Goal: Task Accomplishment & Management: Use online tool/utility

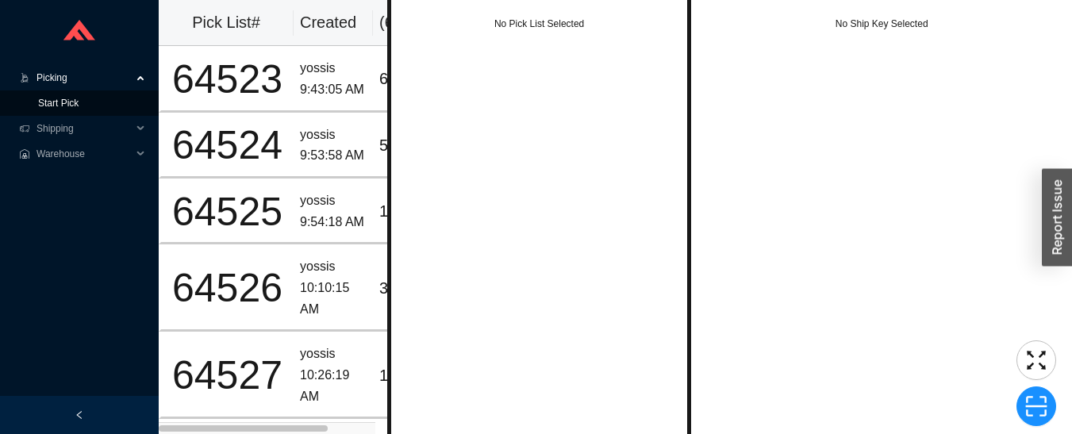
click at [51, 108] on link "Start Pick" at bounding box center [58, 103] width 40 height 11
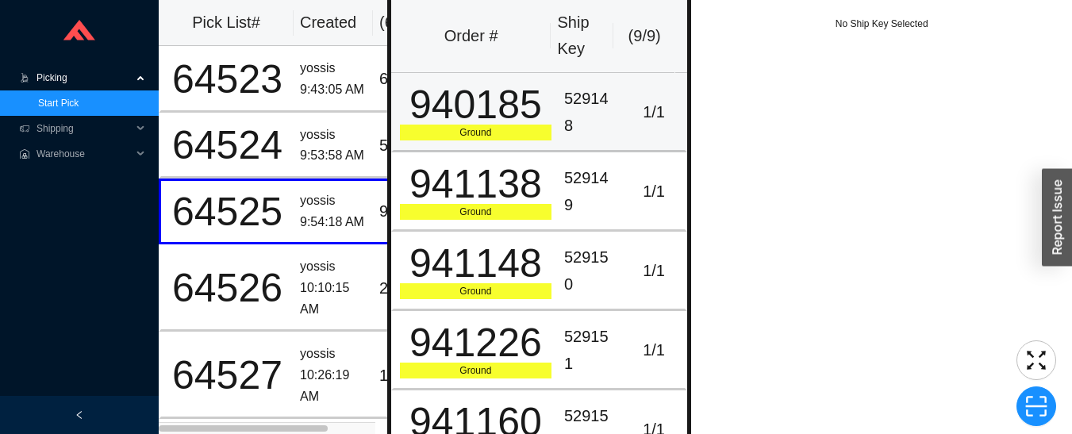
click at [629, 118] on div "1 / 1" at bounding box center [654, 112] width 50 height 26
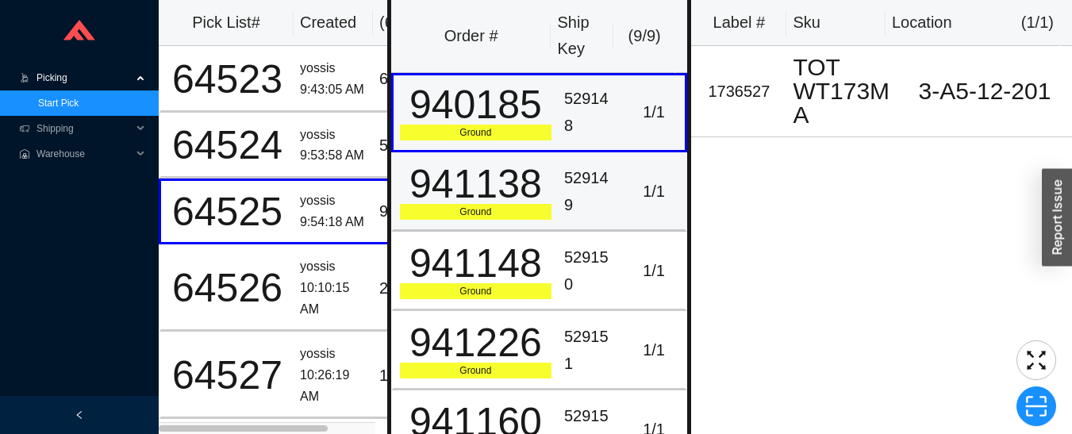
click at [592, 205] on div "529149" at bounding box center [590, 191] width 52 height 53
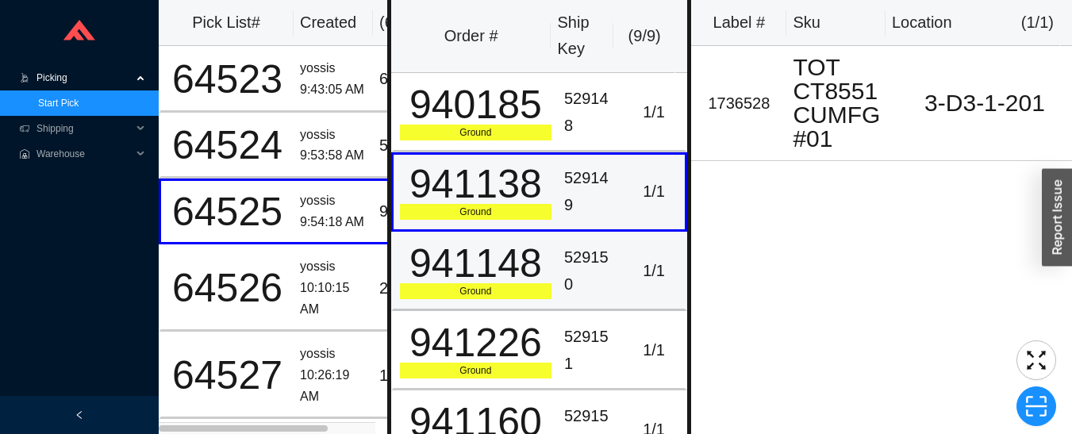
click at [602, 283] on div "529150" at bounding box center [590, 270] width 52 height 53
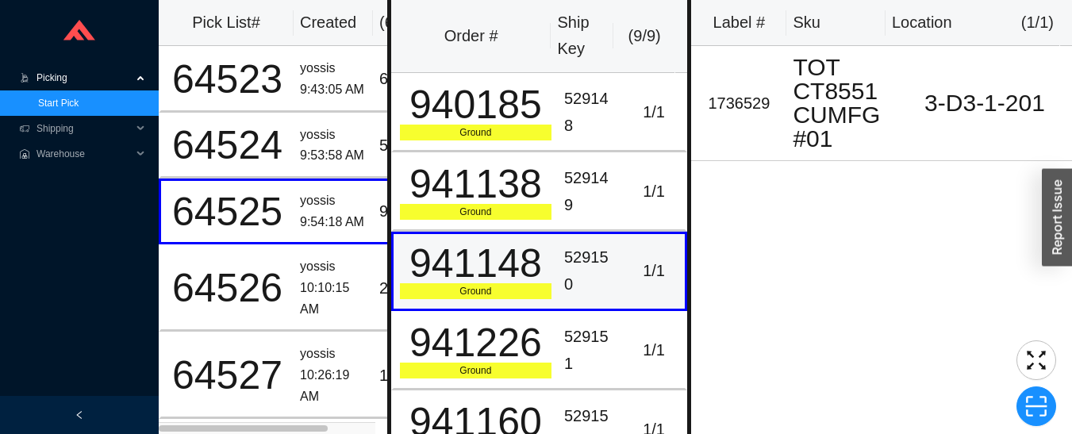
click at [630, 348] on div "1 / 1" at bounding box center [654, 350] width 50 height 26
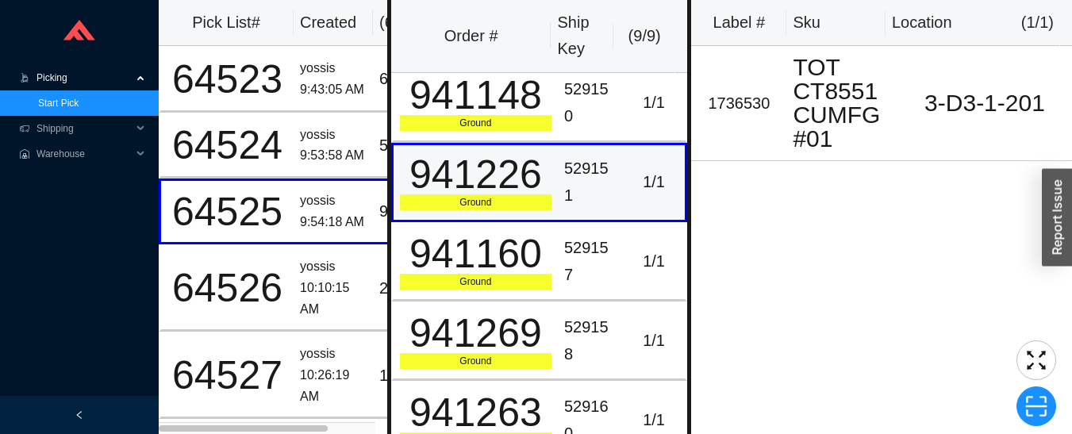
scroll to position [171, 0]
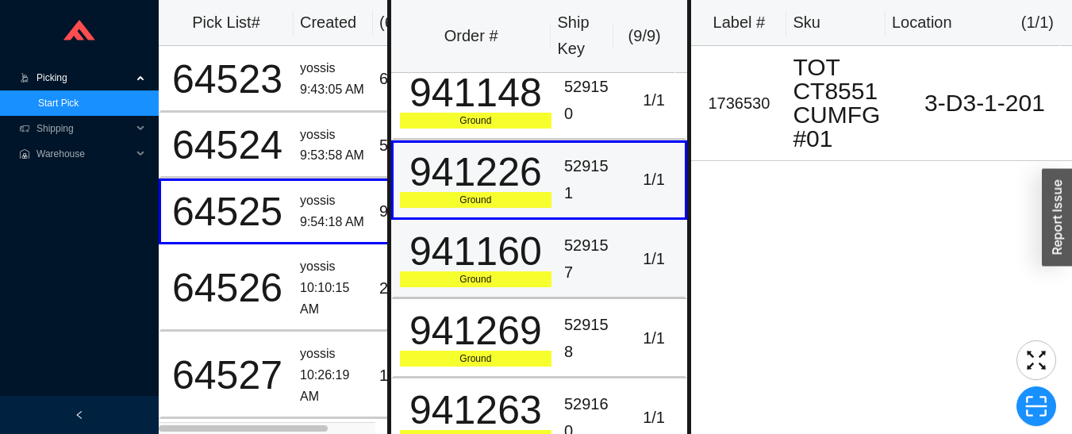
click at [605, 271] on div "529157" at bounding box center [590, 259] width 52 height 53
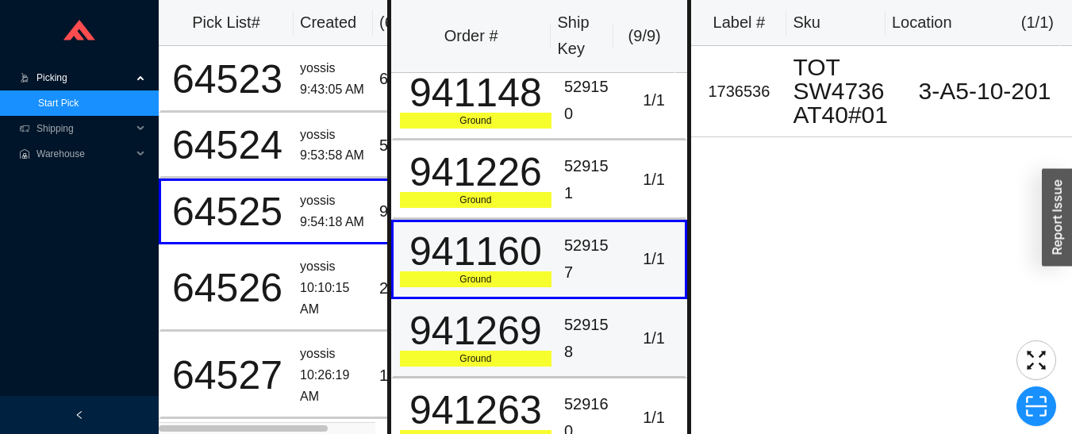
click at [629, 341] on div "1 / 1" at bounding box center [654, 338] width 50 height 26
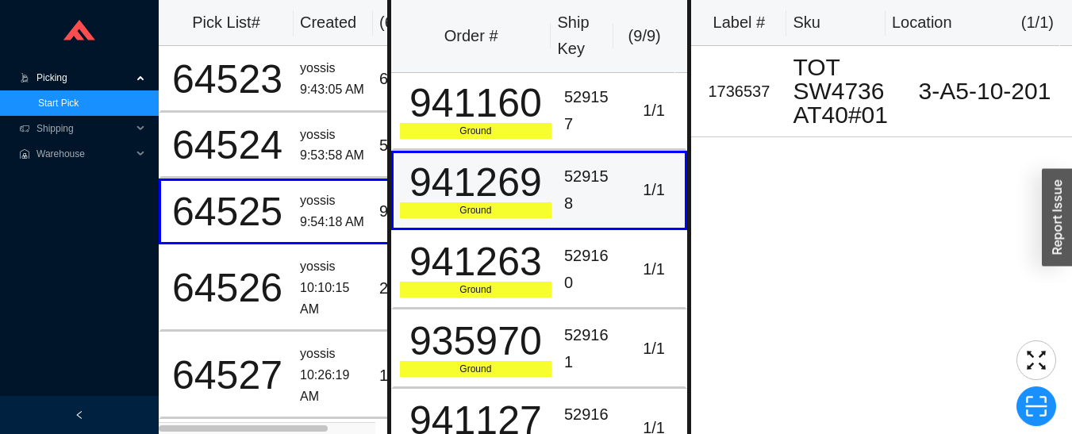
scroll to position [324, 0]
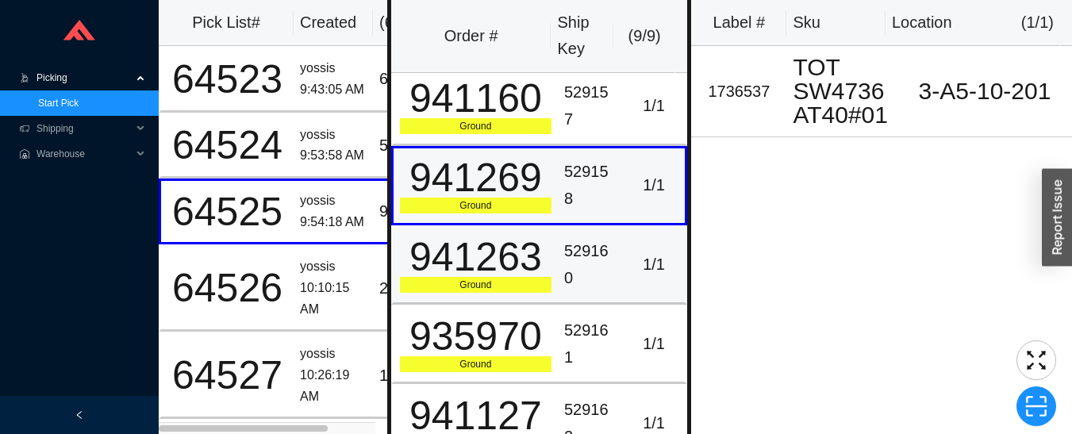
click at [592, 273] on div "529160" at bounding box center [590, 264] width 52 height 53
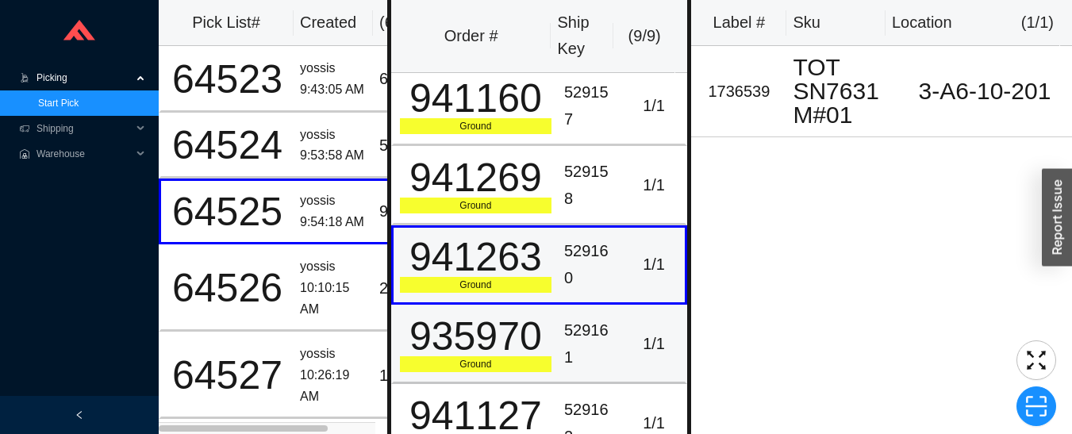
click at [602, 350] on div "529161" at bounding box center [590, 343] width 52 height 53
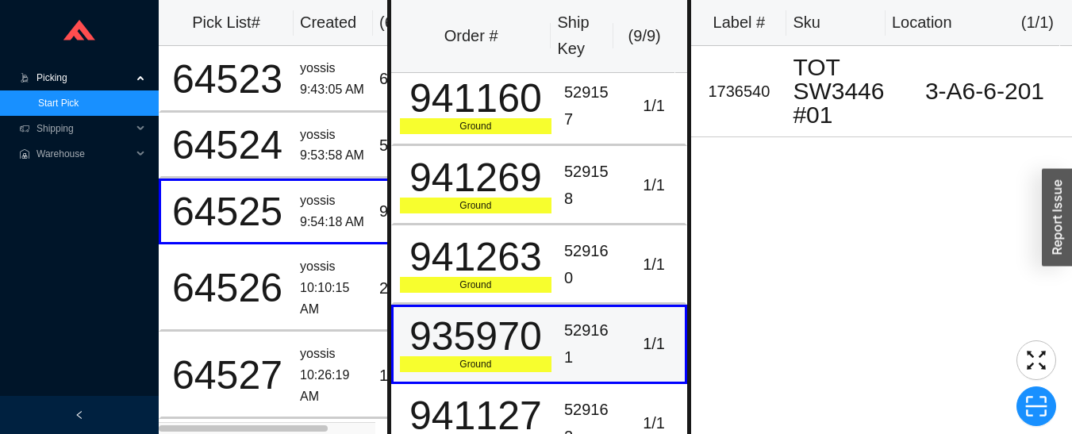
scroll to position [29, 0]
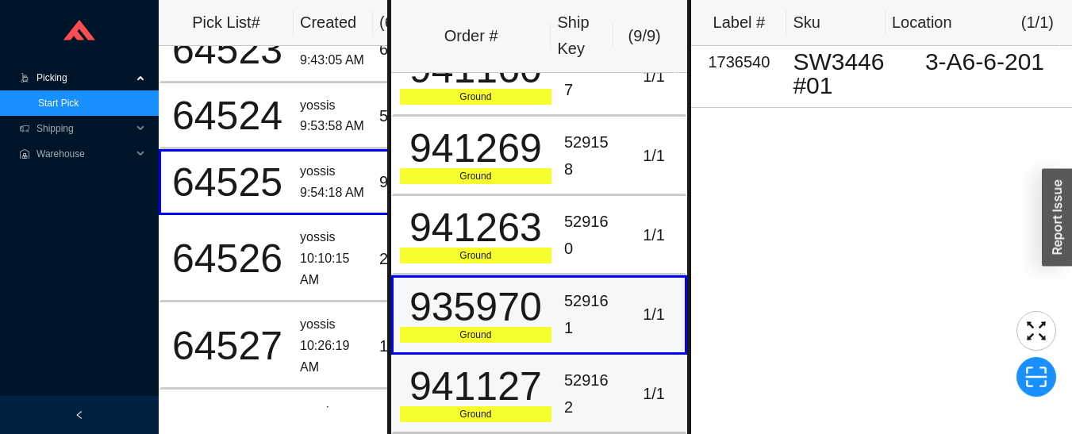
click at [623, 389] on td "1 / 1" at bounding box center [655, 394] width 65 height 79
